Goal: Task Accomplishment & Management: Manage account settings

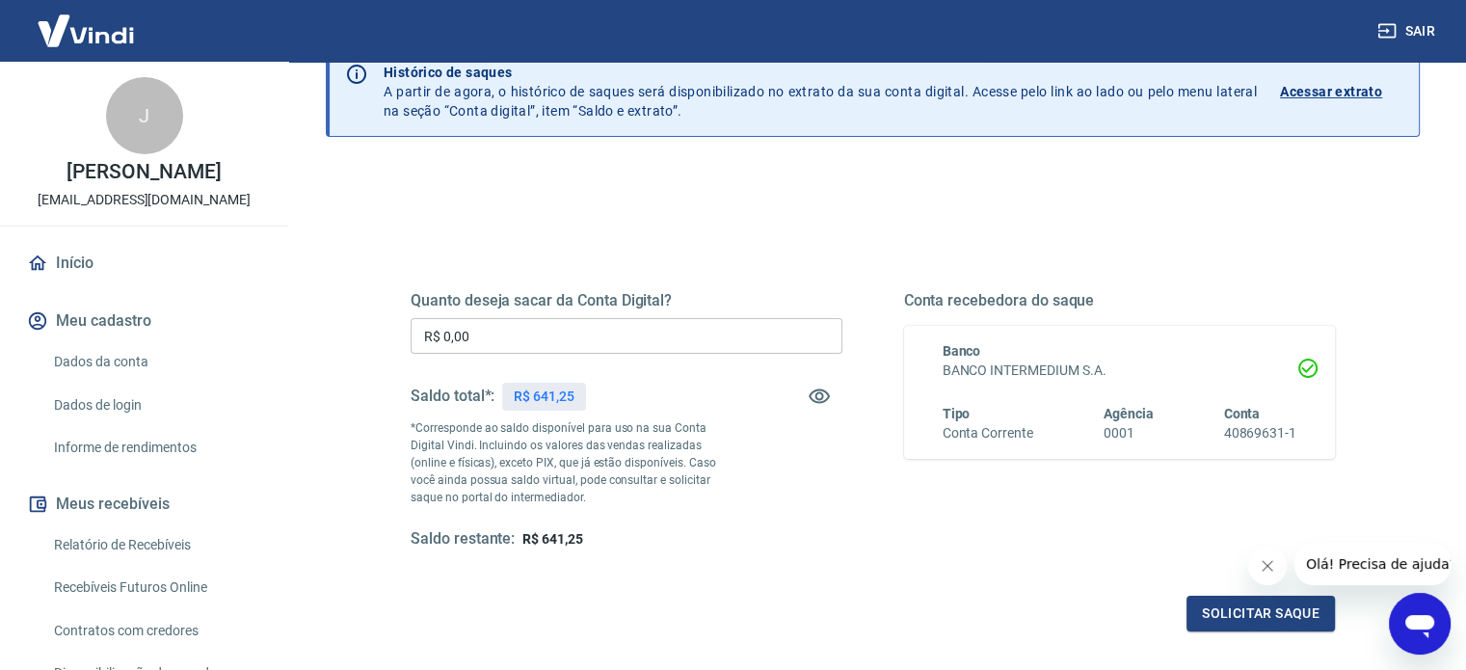
scroll to position [281, 0]
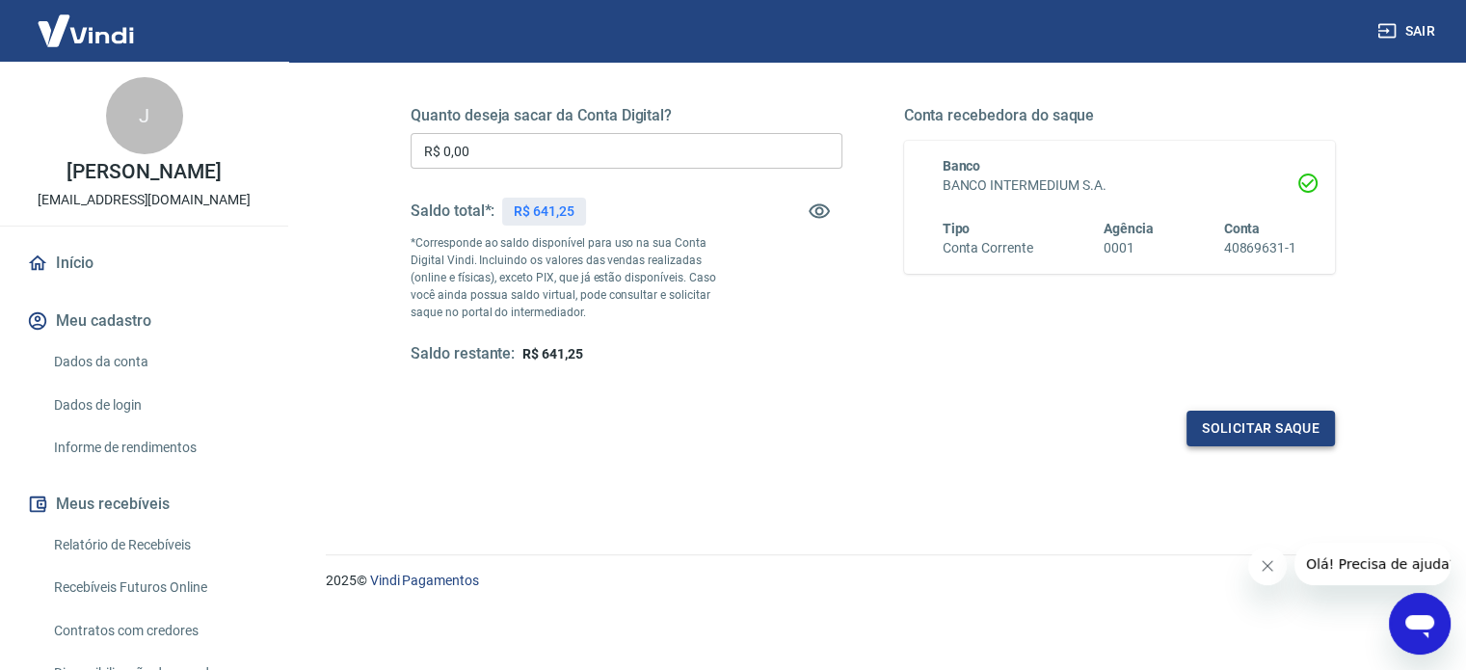
click at [1284, 433] on button "Solicitar saque" at bounding box center [1260, 428] width 148 height 36
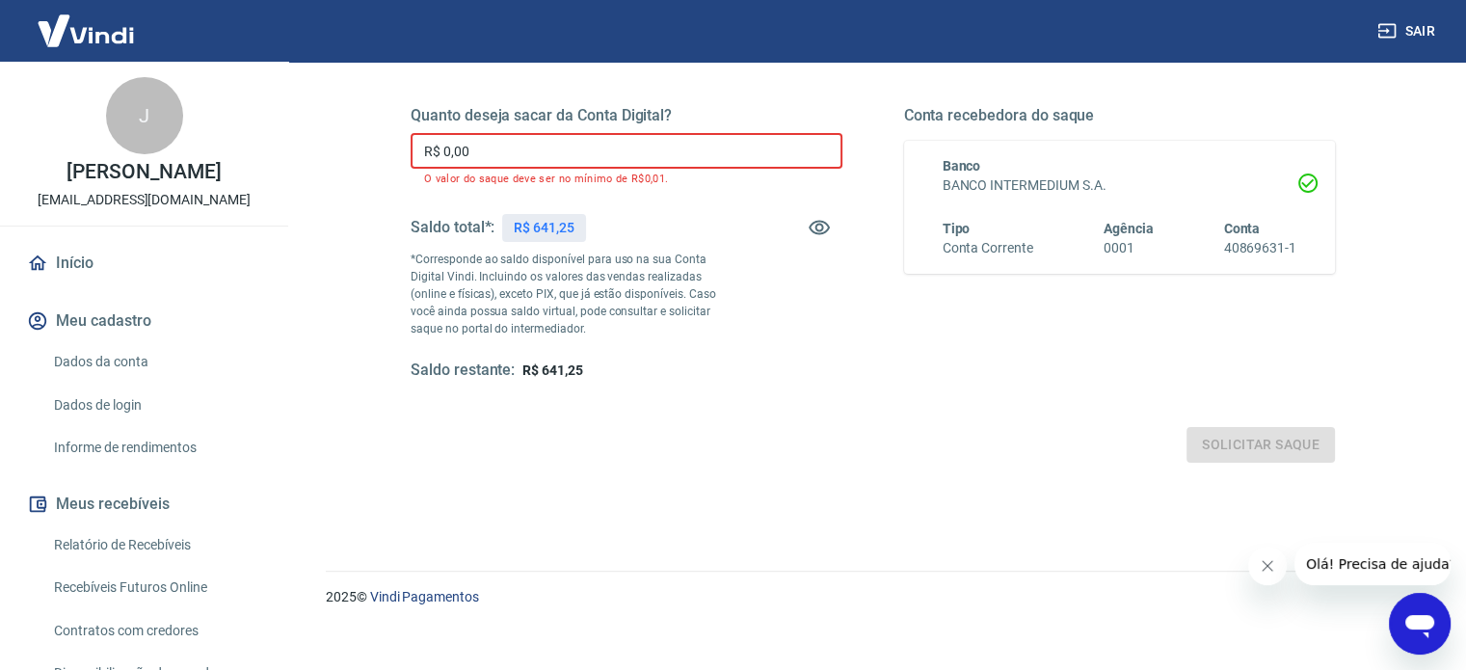
click at [516, 154] on input "R$ 0,00" at bounding box center [626, 151] width 432 height 36
click at [555, 466] on div "Quanto deseja sacar da Conta Digital? R$ 0,00 ​ O valor do saque deve ser no mí…" at bounding box center [872, 253] width 970 height 464
click at [62, 256] on link "Início" at bounding box center [144, 263] width 242 height 42
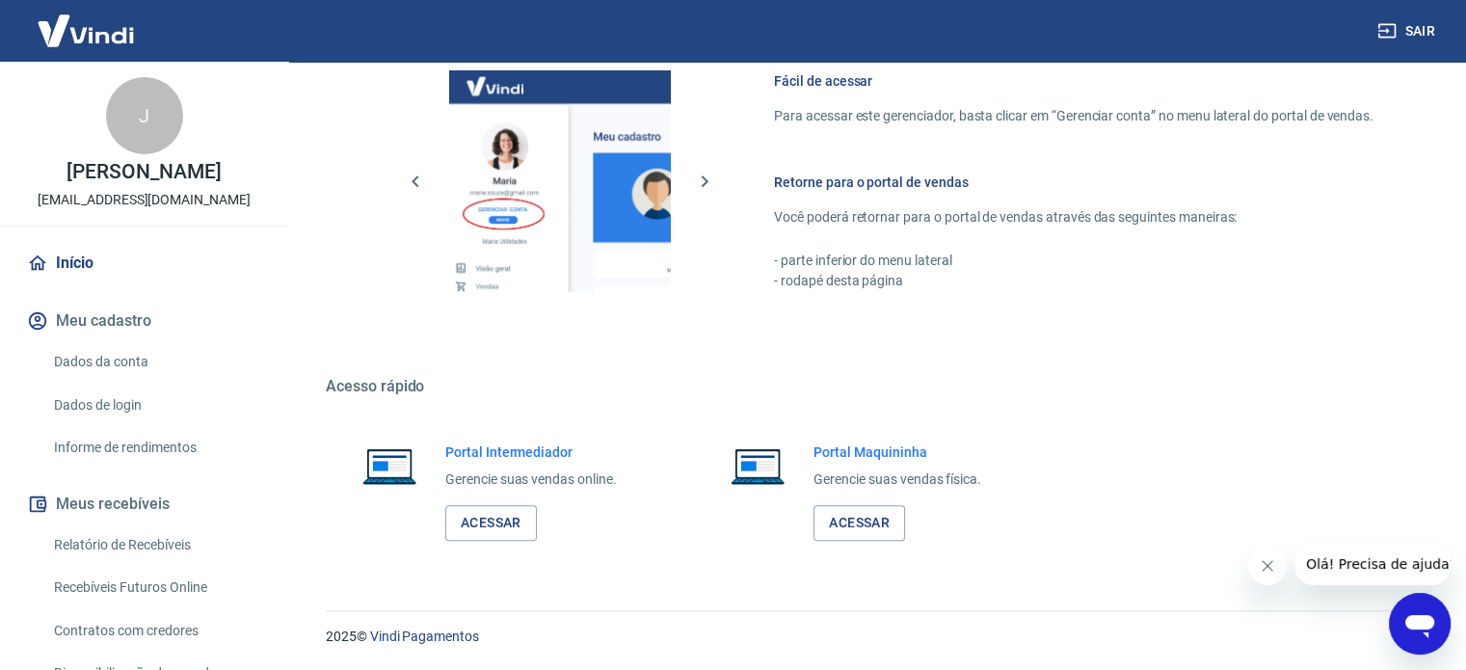
scroll to position [851, 0]
